Goal: Task Accomplishment & Management: Use online tool/utility

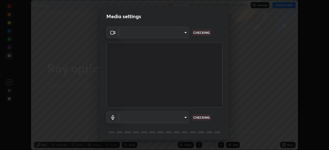
scroll to position [18, 0]
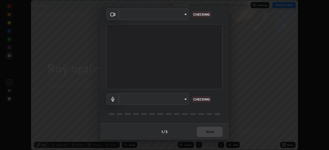
type input "33a1cf39656bd4afe6e6b461dee282ab543ea4e377b7bfe8e882e04a7c3e0512"
type input "default"
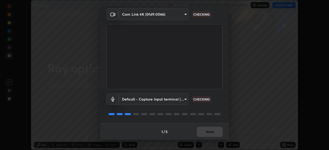
click at [182, 12] on body "Erase all Ray optics Recording WAS SCHEDULED TO START AT 6:15 PM Settings START…" at bounding box center [164, 75] width 329 height 150
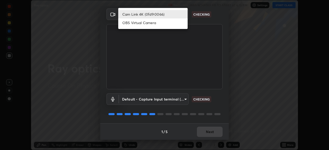
click at [173, 24] on li "OBS Virtual Camera" at bounding box center [152, 22] width 69 height 8
type input "749e0668deb15a5b4ed02f8be8c2450ea6d0e17749dddc72fd410e13731b58d9"
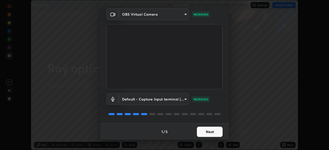
click at [206, 132] on button "Next" at bounding box center [210, 132] width 26 height 10
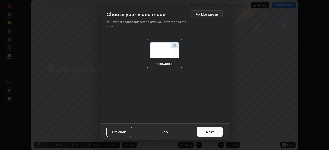
click at [206, 133] on button "Next" at bounding box center [210, 132] width 26 height 10
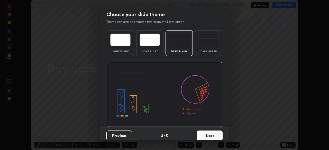
click at [209, 133] on button "Next" at bounding box center [210, 136] width 26 height 10
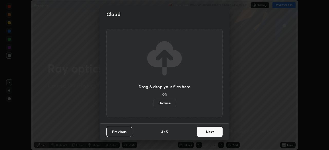
click at [209, 135] on button "Next" at bounding box center [210, 132] width 26 height 10
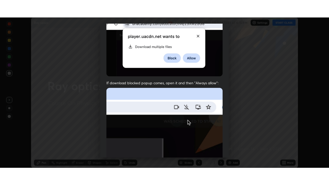
scroll to position [123, 0]
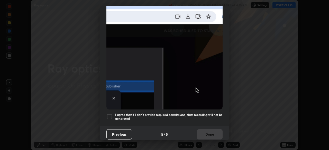
click at [109, 114] on div at bounding box center [109, 117] width 6 height 6
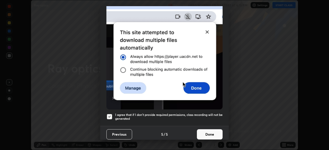
click at [207, 132] on button "Done" at bounding box center [210, 134] width 26 height 10
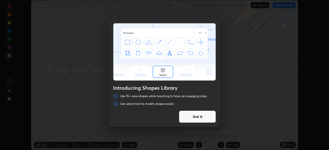
click at [193, 116] on button "Got it" at bounding box center [197, 117] width 37 height 12
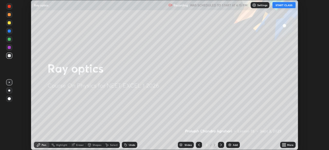
click at [283, 146] on icon at bounding box center [282, 145] width 1 height 1
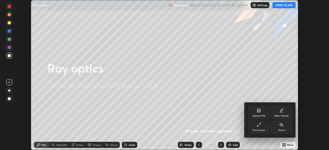
click at [258, 113] on div "Upload File" at bounding box center [258, 113] width 21 height 12
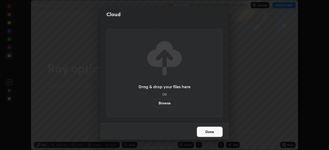
click at [170, 103] on label "Browse" at bounding box center [164, 103] width 23 height 8
click at [153, 103] on input "Browse" at bounding box center [153, 103] width 0 height 8
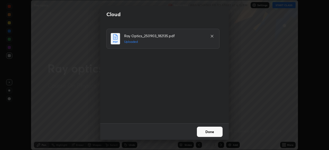
click at [204, 134] on button "Done" at bounding box center [210, 132] width 26 height 10
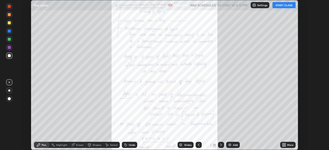
click at [285, 3] on button "START CLASS" at bounding box center [283, 5] width 23 height 6
click at [283, 146] on icon at bounding box center [282, 145] width 1 height 1
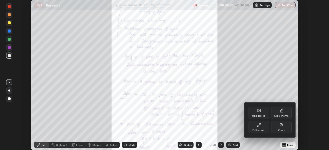
click at [262, 129] on div "Full screen" at bounding box center [258, 130] width 13 height 3
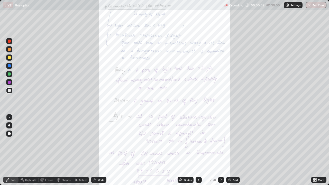
scroll to position [185, 329]
click at [223, 150] on div at bounding box center [221, 180] width 6 height 6
click at [181, 150] on icon at bounding box center [180, 179] width 3 height 1
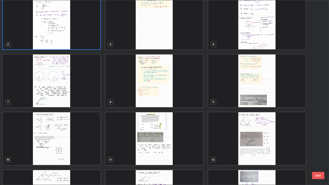
scroll to position [68, 0]
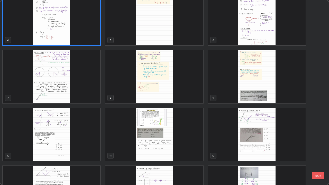
click at [234, 92] on img "grid" at bounding box center [256, 76] width 97 height 53
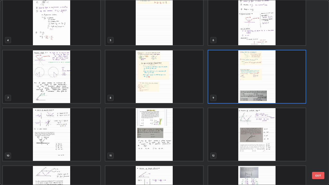
click at [234, 91] on img "grid" at bounding box center [256, 76] width 97 height 53
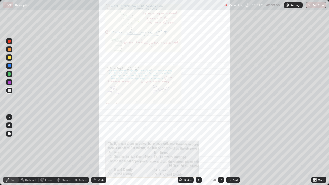
click at [221, 150] on icon at bounding box center [221, 180] width 4 height 4
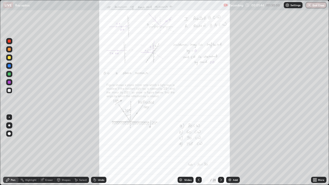
click at [315, 150] on icon at bounding box center [315, 180] width 1 height 1
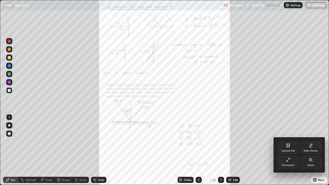
click at [309, 150] on div "Zoom" at bounding box center [310, 165] width 7 height 3
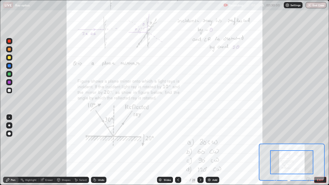
click at [308, 150] on icon at bounding box center [308, 179] width 1 height 0
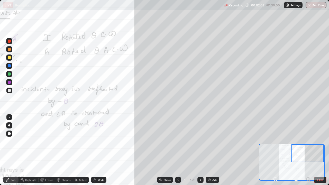
click at [65, 150] on div "Shapes" at bounding box center [66, 180] width 9 height 3
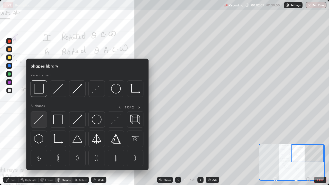
click at [42, 123] on img at bounding box center [39, 120] width 10 height 10
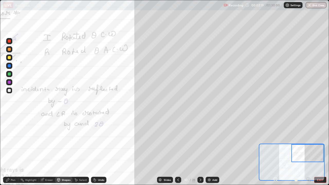
click at [100, 150] on div "Undo" at bounding box center [101, 180] width 6 height 3
click at [66, 150] on div "Shapes" at bounding box center [63, 180] width 17 height 6
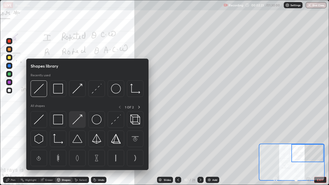
click at [78, 124] on img at bounding box center [77, 120] width 10 height 10
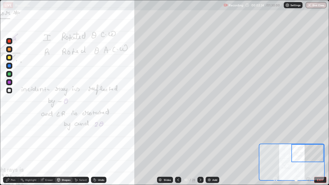
click at [10, 74] on div at bounding box center [9, 73] width 3 height 3
click at [59, 150] on icon at bounding box center [59, 181] width 0 height 2
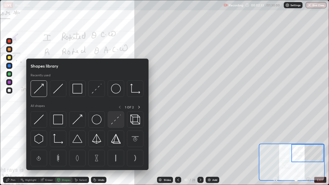
click at [114, 120] on img at bounding box center [116, 120] width 10 height 10
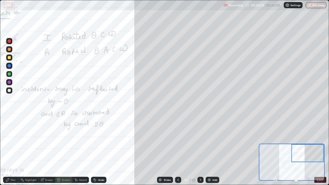
click at [13, 150] on div "Pen" at bounding box center [13, 180] width 5 height 3
click at [83, 150] on div "Select" at bounding box center [83, 180] width 8 height 3
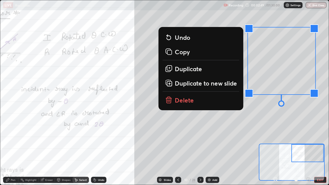
click at [210, 105] on button "Delete" at bounding box center [200, 100] width 77 height 12
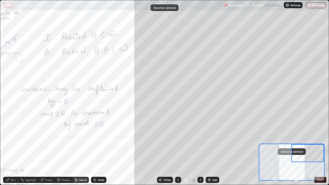
click at [96, 150] on div "Undo" at bounding box center [98, 180] width 15 height 6
click at [64, 150] on div "Shapes" at bounding box center [66, 180] width 9 height 3
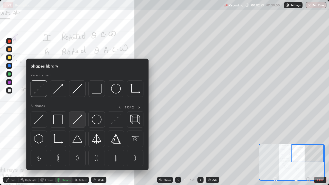
click at [80, 125] on div at bounding box center [77, 119] width 16 height 16
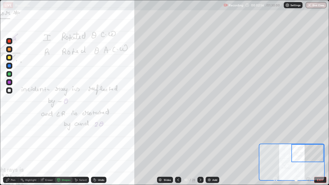
click at [62, 150] on div "Shapes" at bounding box center [66, 180] width 9 height 3
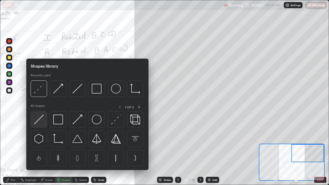
click at [40, 118] on img at bounding box center [39, 120] width 10 height 10
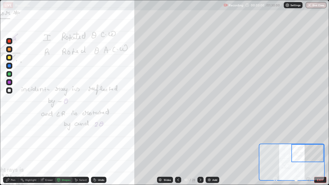
click at [63, 150] on div "Shapes" at bounding box center [66, 180] width 9 height 3
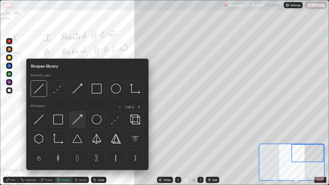
click at [76, 124] on img at bounding box center [77, 120] width 10 height 10
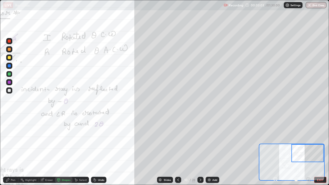
click at [10, 58] on div at bounding box center [9, 57] width 3 height 3
click at [14, 150] on div "Pen" at bounding box center [13, 180] width 5 height 3
click at [49, 150] on div "Eraser" at bounding box center [49, 180] width 8 height 3
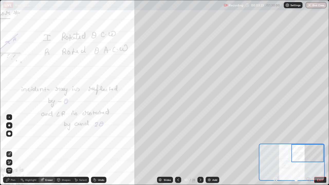
click at [10, 150] on icon at bounding box center [9, 153] width 3 height 3
click at [9, 150] on icon at bounding box center [9, 162] width 3 height 3
click at [11, 150] on div "Pen" at bounding box center [13, 180] width 5 height 3
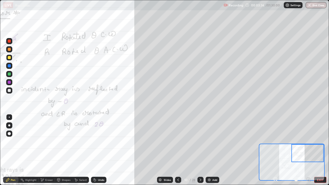
click at [100, 150] on div "Undo" at bounding box center [101, 180] width 6 height 3
click at [9, 84] on div at bounding box center [9, 82] width 6 height 6
click at [98, 150] on div "Undo" at bounding box center [101, 180] width 6 height 3
click at [99, 150] on div "Undo" at bounding box center [101, 180] width 6 height 3
click at [94, 150] on icon at bounding box center [95, 180] width 2 height 2
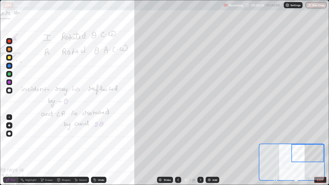
click at [62, 150] on div "Shapes" at bounding box center [66, 180] width 9 height 3
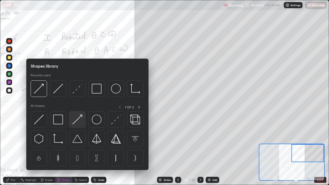
click at [77, 124] on img at bounding box center [77, 120] width 10 height 10
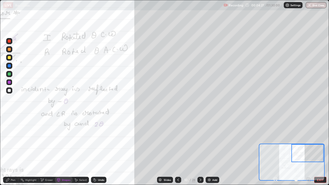
click at [10, 57] on div at bounding box center [9, 57] width 3 height 3
click at [11, 150] on div "Pen" at bounding box center [13, 180] width 5 height 3
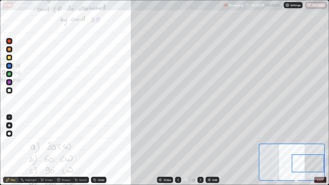
click at [64, 150] on div "Shapes" at bounding box center [66, 180] width 9 height 3
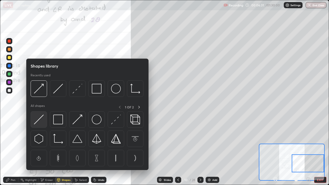
click at [38, 118] on img at bounding box center [39, 120] width 10 height 10
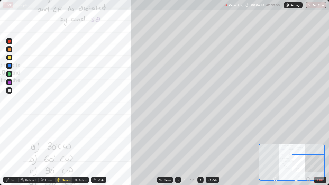
click at [11, 150] on div "Pen" at bounding box center [10, 180] width 15 height 6
click at [62, 150] on div "Shapes" at bounding box center [66, 180] width 9 height 3
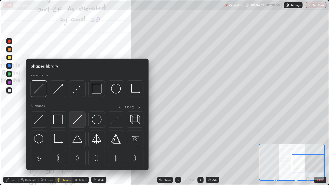
click at [78, 122] on img at bounding box center [77, 120] width 10 height 10
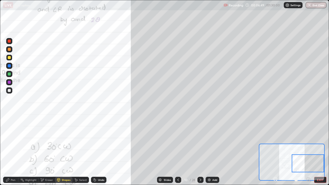
click at [10, 74] on div at bounding box center [9, 73] width 3 height 3
click at [9, 84] on div at bounding box center [9, 82] width 6 height 6
click at [95, 150] on div "Undo" at bounding box center [98, 180] width 15 height 6
click at [11, 150] on div "Pen" at bounding box center [13, 180] width 5 height 3
click at [60, 150] on div "Shapes" at bounding box center [63, 180] width 17 height 6
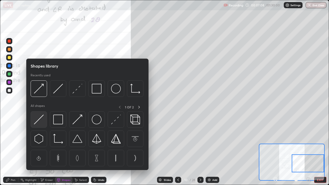
click at [41, 118] on img at bounding box center [39, 120] width 10 height 10
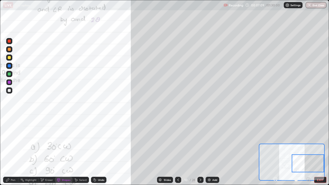
click at [10, 58] on div at bounding box center [9, 57] width 3 height 3
click at [11, 150] on div "Pen" at bounding box center [13, 180] width 5 height 3
click at [64, 150] on div "Shapes" at bounding box center [66, 180] width 9 height 3
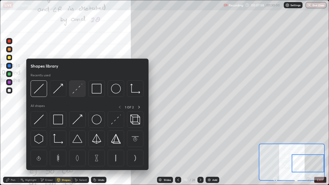
click at [77, 90] on img at bounding box center [77, 89] width 10 height 10
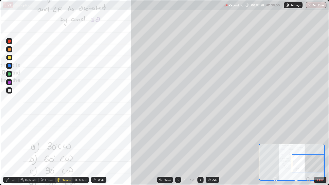
click at [10, 90] on div at bounding box center [9, 90] width 3 height 3
click at [13, 150] on div "Pen" at bounding box center [13, 180] width 5 height 3
click at [49, 150] on div "Eraser" at bounding box center [49, 180] width 8 height 3
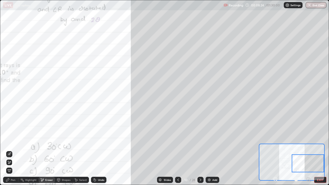
click at [9, 150] on icon at bounding box center [9, 162] width 3 height 3
click at [98, 150] on div "Undo" at bounding box center [98, 180] width 15 height 6
click at [12, 150] on div "Pen" at bounding box center [13, 180] width 5 height 3
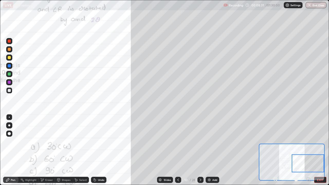
click at [9, 91] on div at bounding box center [9, 90] width 3 height 3
click at [10, 82] on div at bounding box center [9, 82] width 3 height 3
click at [66, 150] on div "Shapes" at bounding box center [66, 180] width 9 height 3
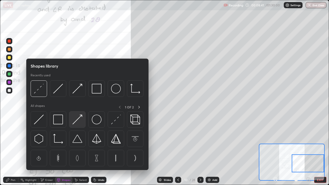
click at [78, 121] on img at bounding box center [77, 120] width 10 height 10
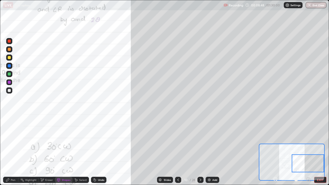
click at [13, 150] on div "Pen" at bounding box center [13, 180] width 5 height 3
click at [10, 91] on div at bounding box center [9, 90] width 3 height 3
click at [9, 82] on div at bounding box center [9, 82] width 3 height 3
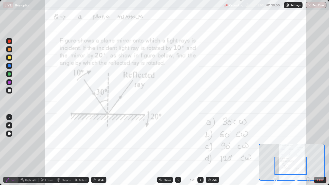
click at [7, 75] on div at bounding box center [9, 74] width 6 height 6
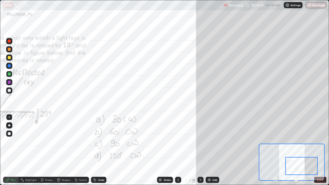
click at [200, 150] on icon at bounding box center [201, 180] width 2 height 3
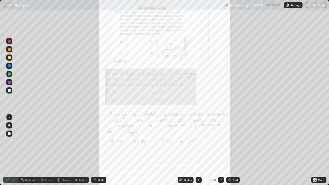
click at [315, 150] on icon at bounding box center [315, 180] width 1 height 1
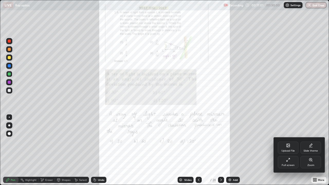
click at [306, 150] on div "Zoom" at bounding box center [310, 162] width 21 height 12
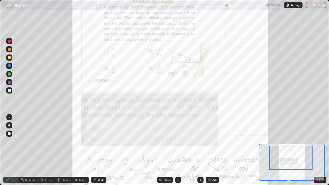
click at [10, 93] on div at bounding box center [9, 90] width 6 height 6
click at [8, 134] on div at bounding box center [9, 133] width 3 height 3
click at [309, 150] on icon at bounding box center [308, 179] width 5 height 5
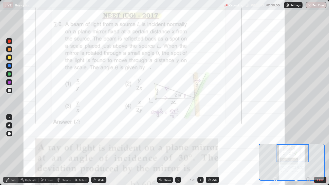
click at [45, 150] on div "Eraser" at bounding box center [49, 180] width 8 height 3
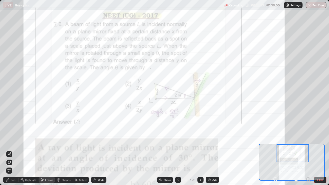
click at [12, 150] on div "Pen" at bounding box center [13, 180] width 5 height 3
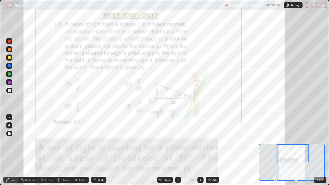
click at [10, 82] on div at bounding box center [9, 82] width 3 height 3
click at [9, 117] on div at bounding box center [9, 117] width 6 height 6
click at [10, 74] on div at bounding box center [9, 73] width 3 height 3
click at [48, 150] on div "Eraser" at bounding box center [49, 180] width 8 height 3
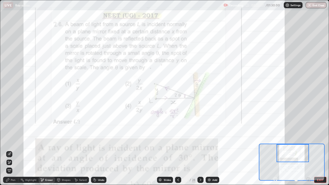
click at [12, 150] on div "Pen" at bounding box center [13, 180] width 5 height 3
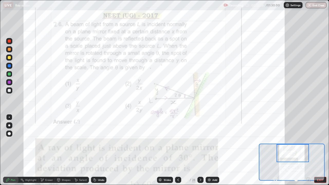
click at [46, 150] on div "Eraser" at bounding box center [49, 180] width 8 height 3
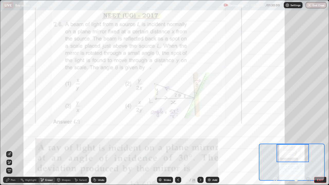
click at [12, 150] on div "Pen" at bounding box center [13, 180] width 5 height 3
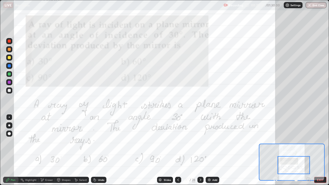
click at [6, 82] on div at bounding box center [9, 82] width 6 height 6
click at [198, 150] on div at bounding box center [200, 180] width 6 height 6
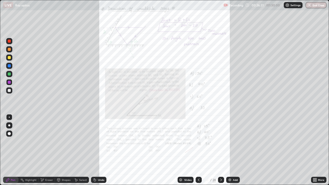
click at [313, 150] on icon at bounding box center [313, 180] width 1 height 1
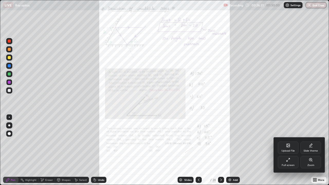
click at [309, 150] on div "Zoom" at bounding box center [310, 165] width 7 height 3
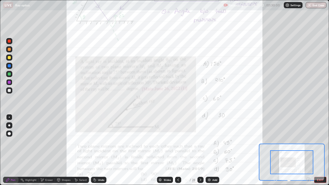
click at [309, 150] on icon at bounding box center [308, 179] width 5 height 5
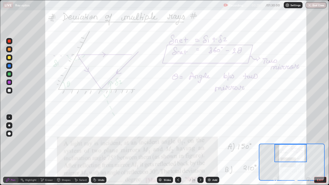
click at [11, 57] on div at bounding box center [9, 57] width 3 height 3
click at [10, 41] on div at bounding box center [9, 41] width 3 height 3
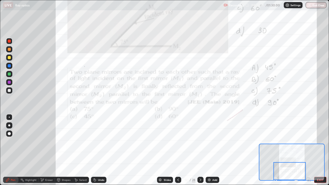
click at [8, 83] on div at bounding box center [9, 82] width 3 height 3
click at [9, 74] on div at bounding box center [9, 73] width 3 height 3
click at [10, 82] on div at bounding box center [9, 82] width 3 height 3
click at [199, 150] on icon at bounding box center [200, 180] width 4 height 4
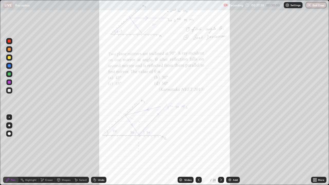
click at [198, 150] on icon at bounding box center [199, 180] width 4 height 4
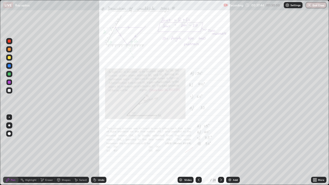
click at [315, 150] on icon at bounding box center [315, 180] width 1 height 1
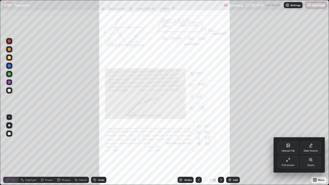
click at [311, 150] on div "Zoom" at bounding box center [310, 165] width 7 height 3
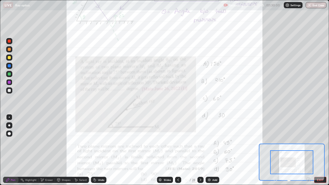
click at [308, 150] on div at bounding box center [291, 162] width 43 height 24
click at [309, 150] on div at bounding box center [291, 162] width 43 height 24
click at [307, 150] on icon at bounding box center [308, 179] width 5 height 5
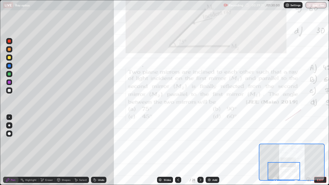
click at [200, 150] on icon at bounding box center [200, 180] width 4 height 4
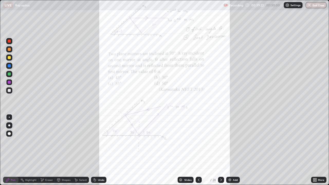
click at [315, 150] on icon at bounding box center [315, 178] width 1 height 1
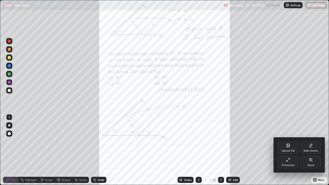
click at [306, 150] on div "Zoom" at bounding box center [310, 162] width 21 height 12
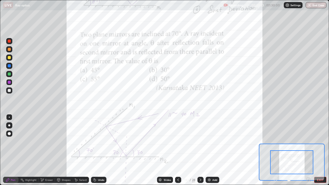
click at [308, 150] on icon at bounding box center [308, 179] width 1 height 0
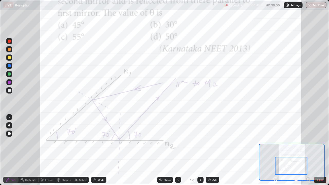
click at [275, 150] on icon at bounding box center [275, 179] width 1 height 0
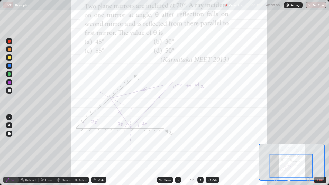
click at [275, 150] on div at bounding box center [290, 166] width 43 height 24
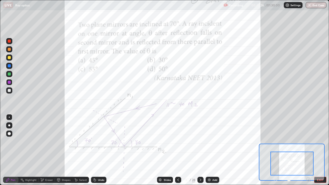
click at [10, 41] on div at bounding box center [9, 41] width 3 height 3
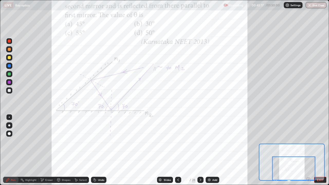
click at [200, 150] on icon at bounding box center [200, 180] width 4 height 4
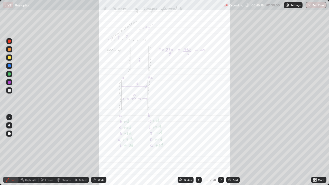
click at [315, 150] on icon at bounding box center [315, 178] width 1 height 1
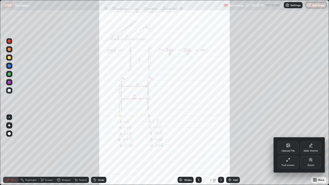
click at [309, 150] on icon at bounding box center [311, 160] width 4 height 4
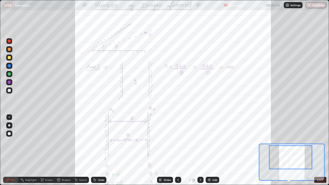
click at [308, 150] on icon at bounding box center [308, 179] width 1 height 0
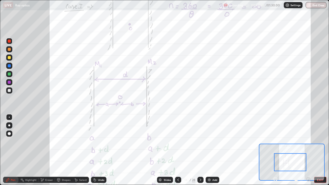
click at [9, 74] on div at bounding box center [9, 73] width 3 height 3
click at [8, 83] on div at bounding box center [9, 82] width 3 height 3
click at [275, 150] on icon at bounding box center [275, 179] width 1 height 0
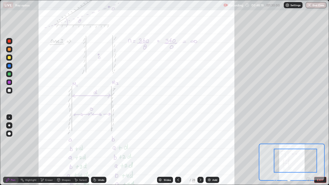
click at [47, 150] on div "Eraser" at bounding box center [49, 180] width 8 height 3
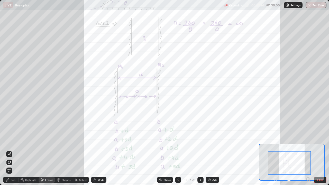
click at [11, 150] on div "Pen" at bounding box center [13, 180] width 5 height 3
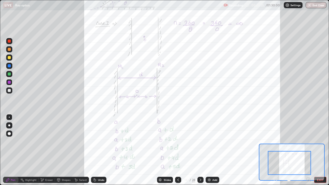
click at [10, 74] on div at bounding box center [9, 73] width 3 height 3
click at [8, 73] on div at bounding box center [9, 73] width 3 height 3
click at [10, 41] on div at bounding box center [9, 41] width 3 height 3
click at [8, 73] on div at bounding box center [9, 73] width 3 height 3
click at [8, 83] on div at bounding box center [9, 82] width 3 height 3
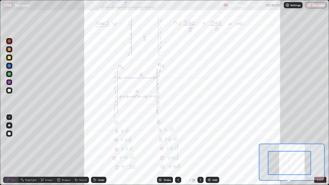
click at [202, 150] on div at bounding box center [200, 180] width 6 height 6
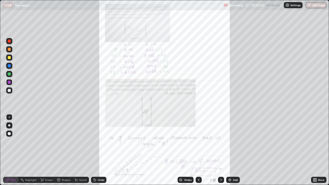
click at [312, 150] on div "More" at bounding box center [318, 180] width 15 height 6
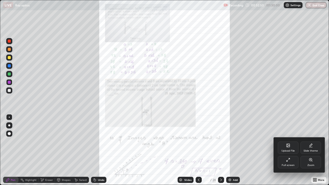
click at [310, 150] on div "Zoom" at bounding box center [310, 165] width 7 height 3
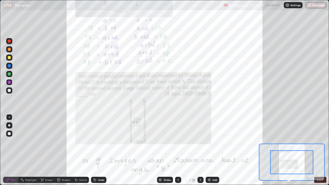
click at [308, 150] on icon at bounding box center [308, 179] width 1 height 0
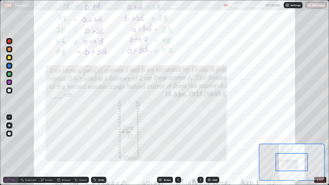
click at [308, 150] on icon at bounding box center [308, 179] width 1 height 0
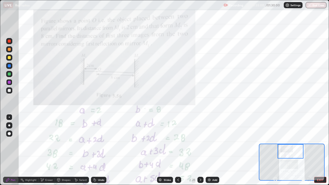
click at [275, 150] on icon at bounding box center [275, 179] width 1 height 0
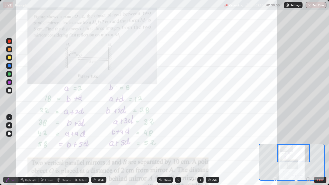
click at [199, 150] on icon at bounding box center [200, 180] width 4 height 4
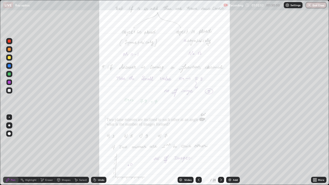
click at [197, 150] on icon at bounding box center [199, 180] width 4 height 4
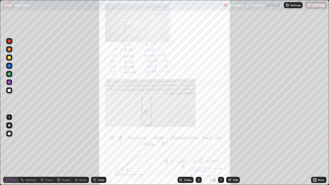
click at [314, 150] on icon at bounding box center [315, 180] width 4 height 4
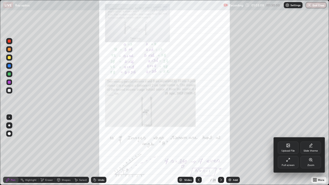
click at [260, 150] on div at bounding box center [164, 92] width 329 height 185
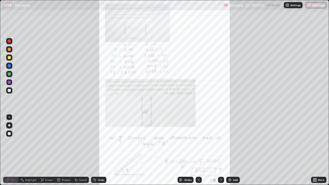
click at [315, 150] on icon at bounding box center [315, 180] width 4 height 4
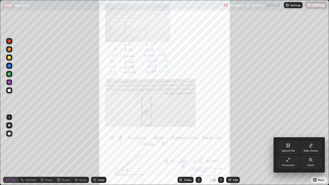
click at [311, 150] on div "Zoom" at bounding box center [310, 165] width 7 height 3
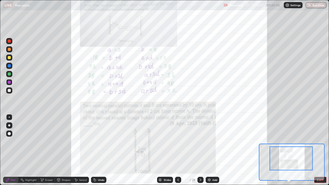
click at [177, 150] on icon at bounding box center [178, 180] width 2 height 3
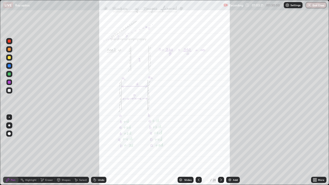
click at [221, 150] on icon at bounding box center [221, 180] width 4 height 4
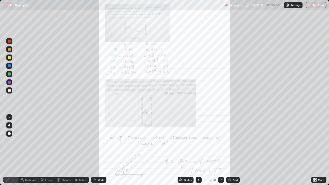
click at [220, 150] on icon at bounding box center [221, 180] width 4 height 4
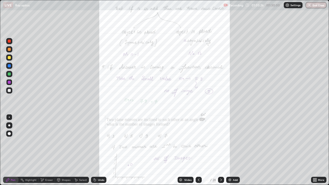
click at [199, 150] on icon at bounding box center [199, 180] width 4 height 4
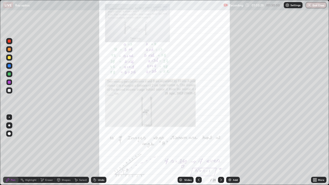
click at [314, 150] on icon at bounding box center [313, 178] width 1 height 1
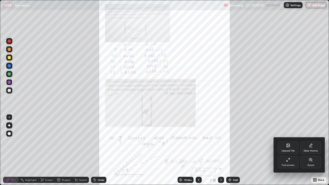
click at [306, 150] on div "Zoom" at bounding box center [310, 162] width 21 height 12
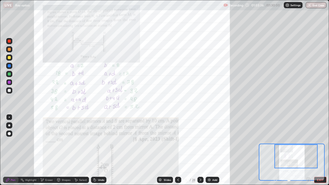
click at [178, 150] on icon at bounding box center [178, 180] width 2 height 3
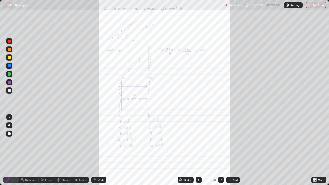
click at [314, 150] on icon at bounding box center [313, 180] width 1 height 1
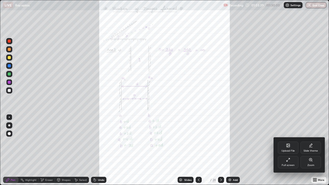
click at [310, 150] on icon at bounding box center [311, 160] width 4 height 4
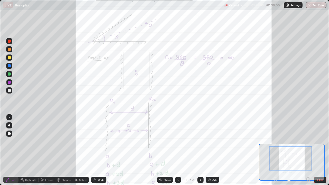
click at [200, 150] on icon at bounding box center [200, 180] width 4 height 4
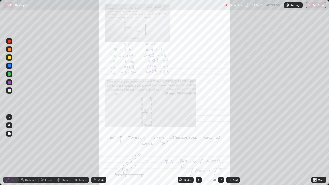
click at [198, 150] on icon at bounding box center [199, 180] width 4 height 4
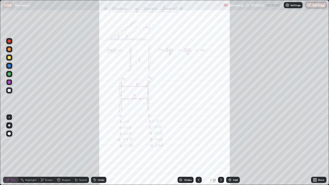
click at [220, 150] on icon at bounding box center [221, 180] width 4 height 4
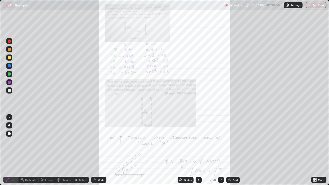
click at [315, 150] on icon at bounding box center [315, 178] width 1 height 1
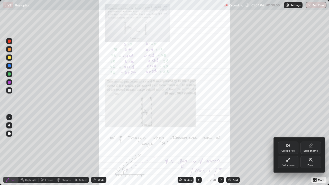
click at [307, 150] on div "Zoom" at bounding box center [310, 162] width 21 height 12
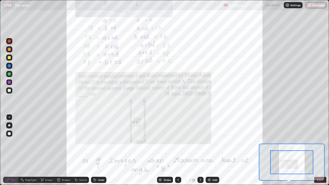
click at [308, 150] on icon at bounding box center [308, 179] width 1 height 0
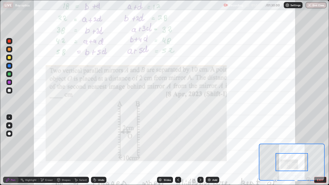
click at [309, 150] on icon at bounding box center [308, 179] width 1 height 0
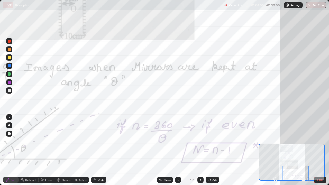
click at [199, 150] on icon at bounding box center [200, 180] width 4 height 4
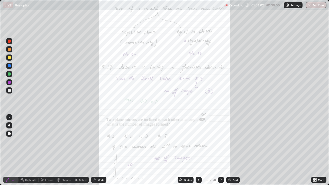
click at [316, 150] on icon at bounding box center [315, 180] width 4 height 4
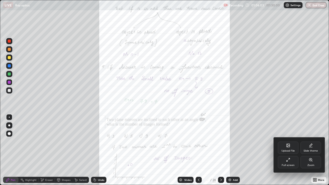
click at [308, 150] on div "Zoom" at bounding box center [310, 162] width 21 height 12
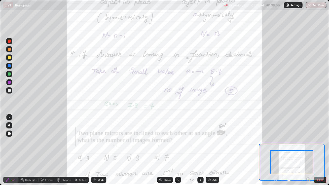
click at [308, 150] on icon at bounding box center [308, 179] width 1 height 0
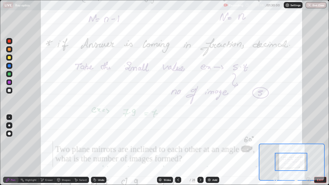
click at [308, 150] on icon at bounding box center [308, 179] width 1 height 0
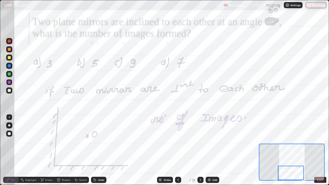
click at [199, 150] on icon at bounding box center [200, 180] width 4 height 4
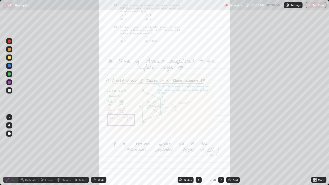
click at [315, 150] on icon at bounding box center [315, 180] width 1 height 1
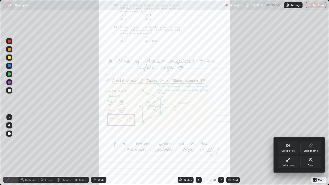
click at [307, 150] on div "Zoom" at bounding box center [310, 162] width 21 height 12
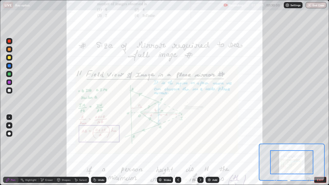
click at [308, 150] on icon at bounding box center [308, 179] width 1 height 0
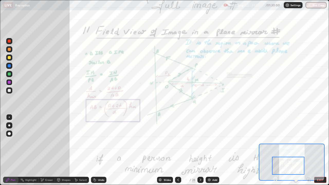
click at [200, 150] on icon at bounding box center [200, 180] width 4 height 4
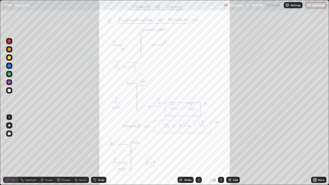
click at [316, 150] on icon at bounding box center [315, 178] width 1 height 1
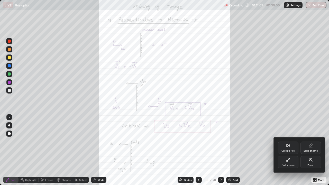
click at [308, 150] on div "Zoom" at bounding box center [310, 165] width 7 height 3
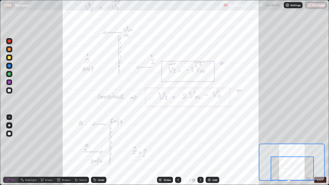
click at [314, 5] on button "End Class" at bounding box center [315, 5] width 21 height 6
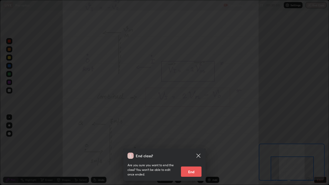
click at [194, 150] on button "End" at bounding box center [191, 171] width 21 height 10
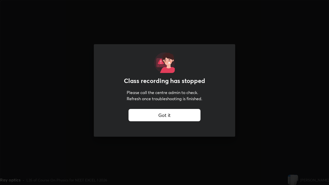
click at [144, 114] on div "Got it" at bounding box center [164, 115] width 72 height 12
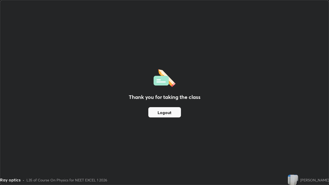
click at [173, 114] on button "Logout" at bounding box center [164, 112] width 33 height 10
click at [174, 113] on button "Logout" at bounding box center [164, 112] width 33 height 10
click at [309, 67] on div "Thank you for taking the class Logout" at bounding box center [164, 92] width 328 height 184
